Goal: Task Accomplishment & Management: Use online tool/utility

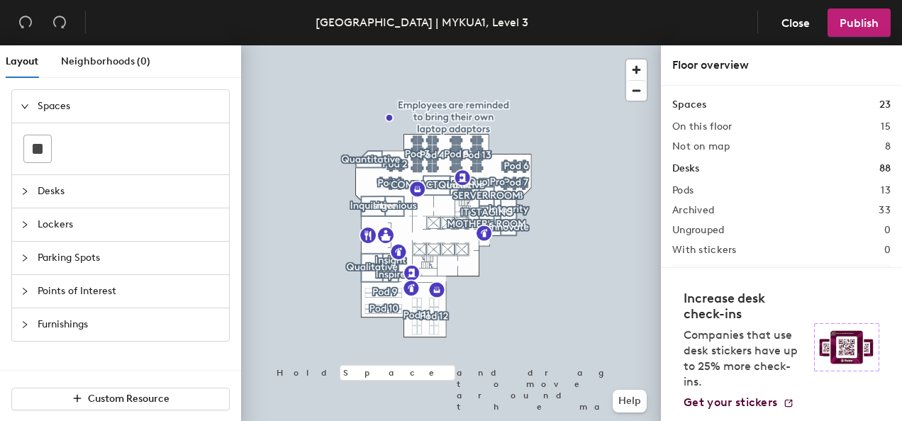
click at [45, 195] on span "Desks" at bounding box center [129, 191] width 183 height 33
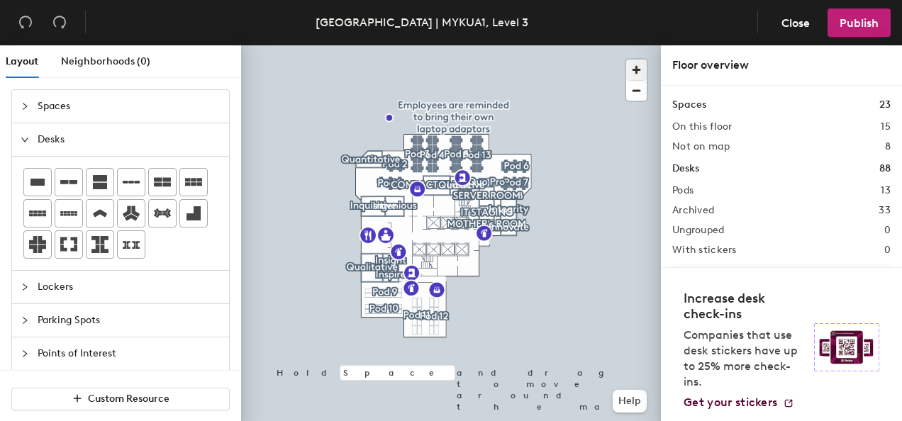
click at [642, 75] on span "button" at bounding box center [636, 70] width 21 height 21
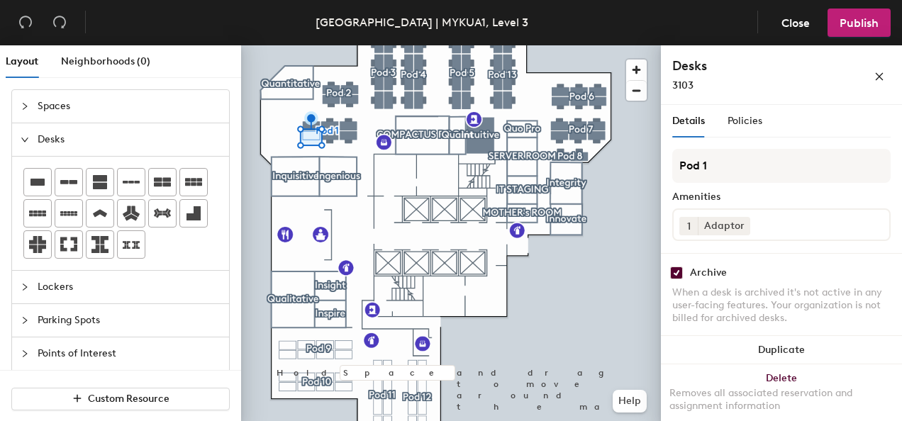
drag, startPoint x: 629, startPoint y: 90, endPoint x: 675, endPoint y: 275, distance: 190.3
click at [675, 275] on input "checkbox" at bounding box center [676, 273] width 13 height 13
checkbox input "false"
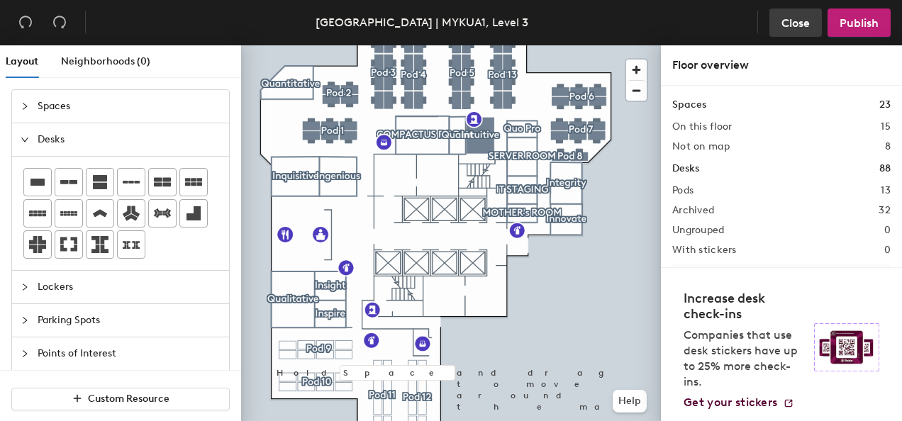
click at [789, 25] on span "Close" at bounding box center [796, 22] width 28 height 13
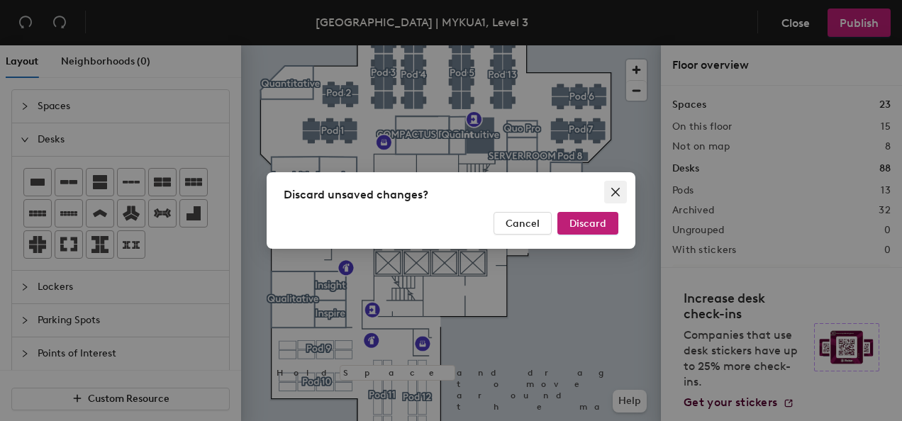
click at [617, 191] on icon "close" at bounding box center [616, 192] width 9 height 9
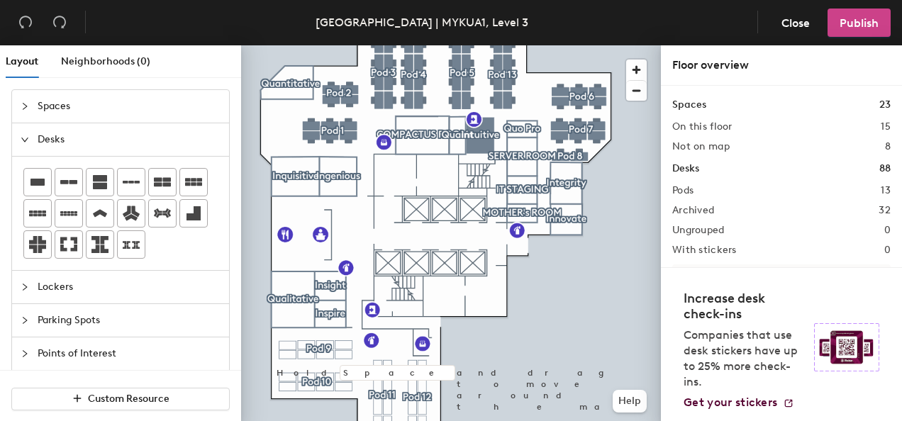
click at [854, 21] on span "Publish" at bounding box center [859, 22] width 39 height 13
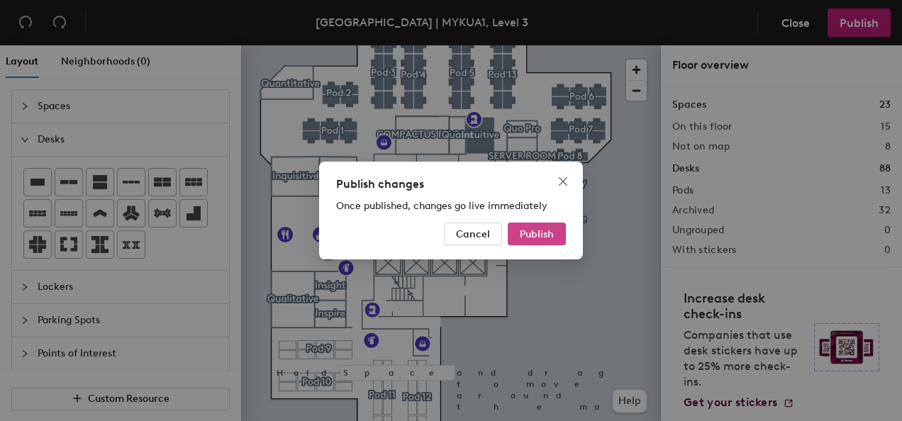
click at [536, 228] on span "Publish" at bounding box center [537, 234] width 34 height 12
